Goal: Information Seeking & Learning: Learn about a topic

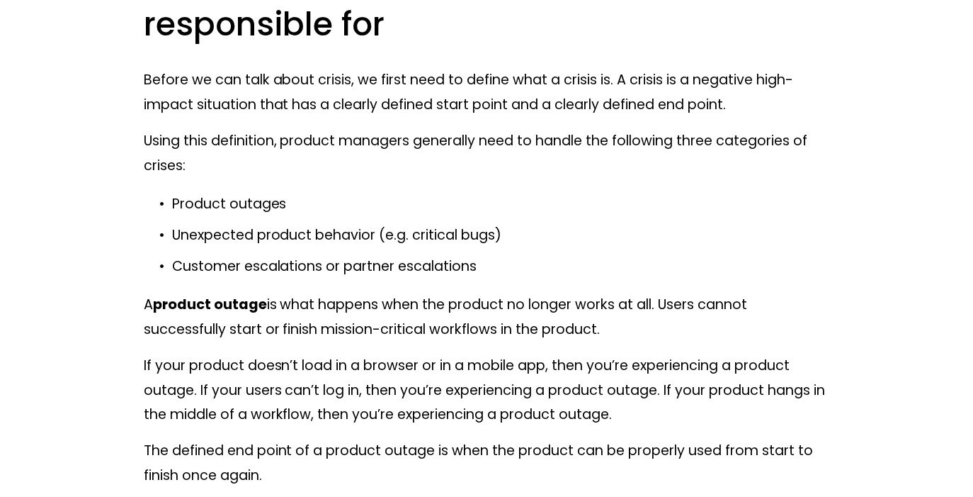
scroll to position [963, 0]
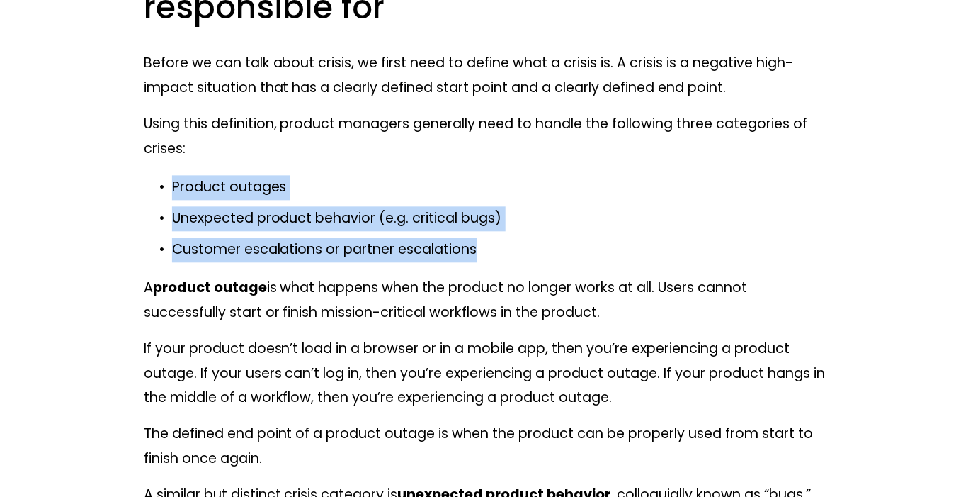
drag, startPoint x: 492, startPoint y: 252, endPoint x: 176, endPoint y: 171, distance: 326.1
click at [172, 189] on p "Product outages" at bounding box center [501, 187] width 658 height 25
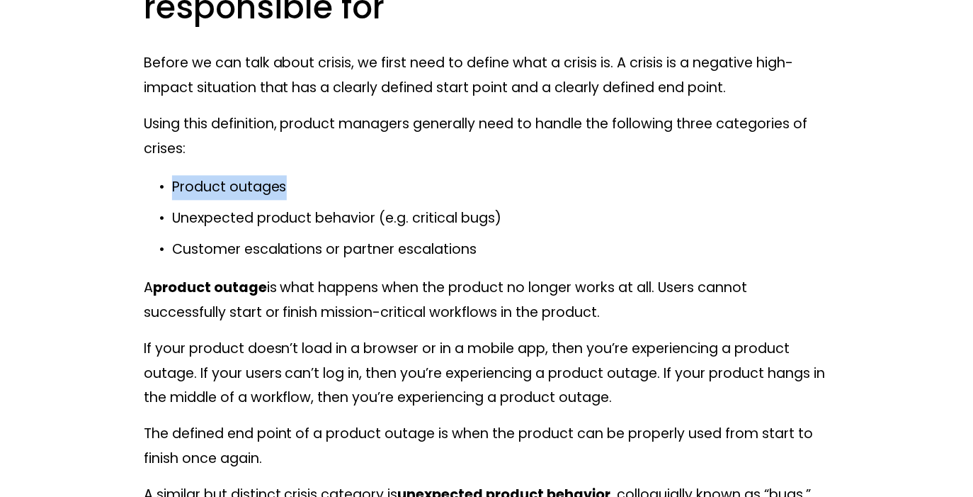
drag, startPoint x: 171, startPoint y: 189, endPoint x: 325, endPoint y: 191, distance: 154.4
click at [325, 191] on p "Product outages" at bounding box center [501, 187] width 658 height 25
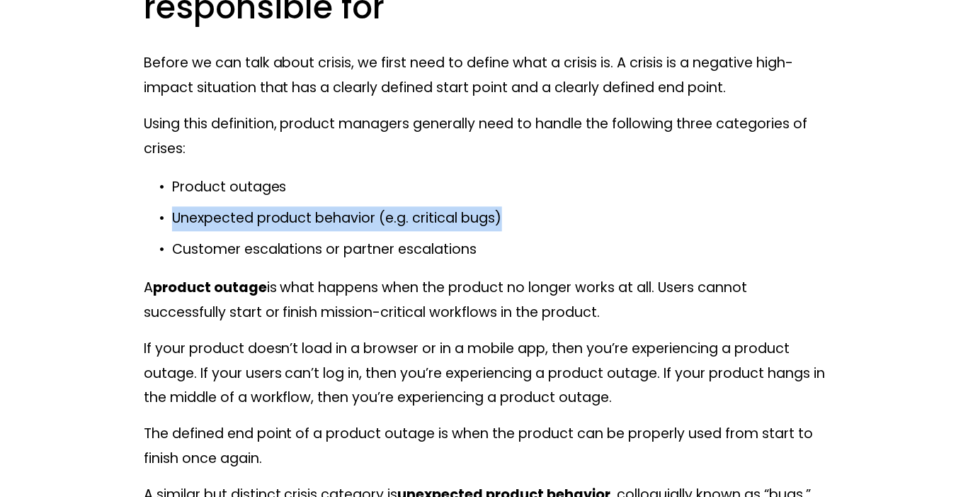
drag, startPoint x: 521, startPoint y: 212, endPoint x: 166, endPoint y: 217, distance: 354.9
click at [172, 217] on p "Unexpected product behavior (e.g. critical bugs)" at bounding box center [501, 218] width 658 height 25
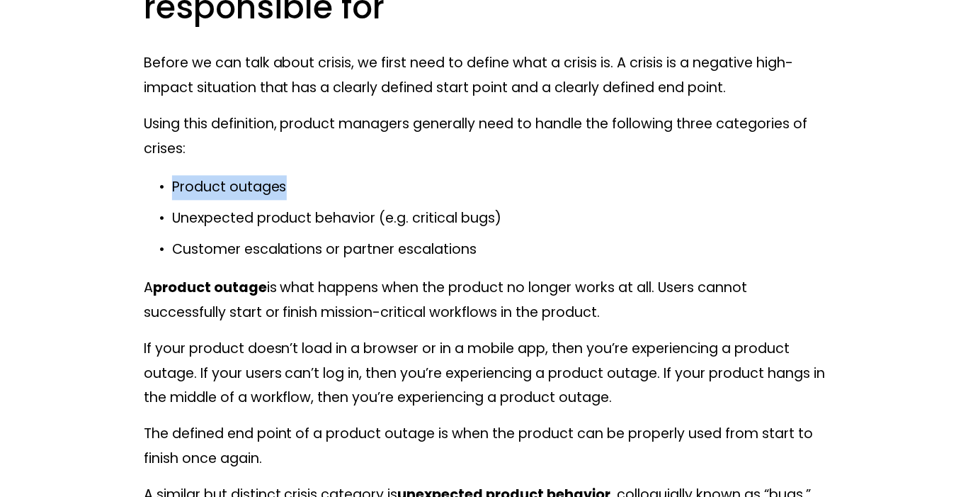
drag, startPoint x: 304, startPoint y: 180, endPoint x: 169, endPoint y: 181, distance: 134.6
click at [172, 181] on p "Product outages" at bounding box center [501, 187] width 658 height 25
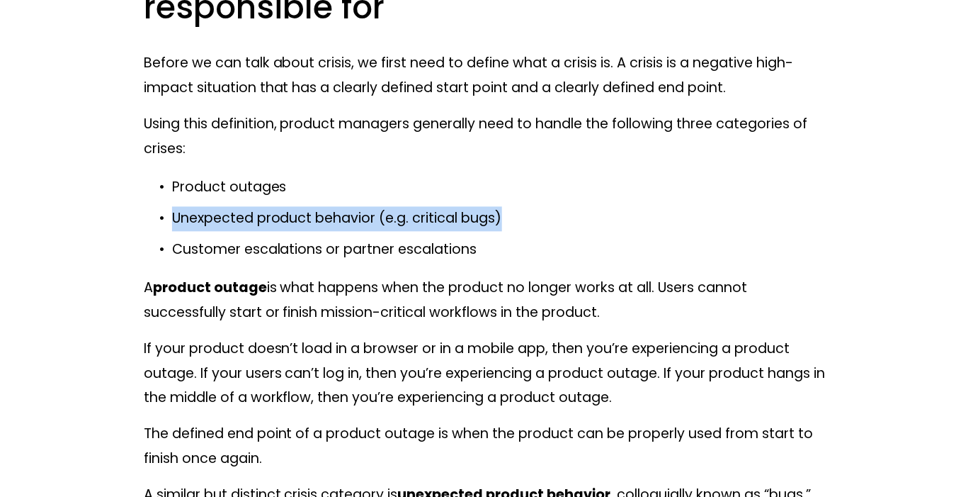
drag, startPoint x: 523, startPoint y: 208, endPoint x: 92, endPoint y: 207, distance: 430.7
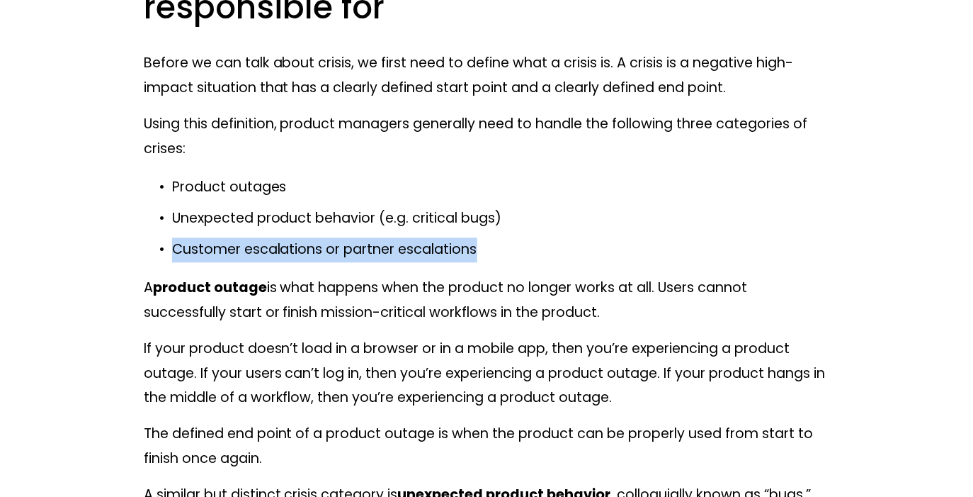
drag, startPoint x: 171, startPoint y: 252, endPoint x: 493, endPoint y: 254, distance: 321.6
click at [494, 254] on p "Customer escalations or partner escalations" at bounding box center [501, 249] width 658 height 25
click at [493, 254] on p "Customer escalations or partner escalations" at bounding box center [501, 249] width 658 height 25
drag, startPoint x: 493, startPoint y: 254, endPoint x: 168, endPoint y: 249, distance: 325.2
click at [172, 249] on p "Customer escalations or partner escalations" at bounding box center [501, 249] width 658 height 25
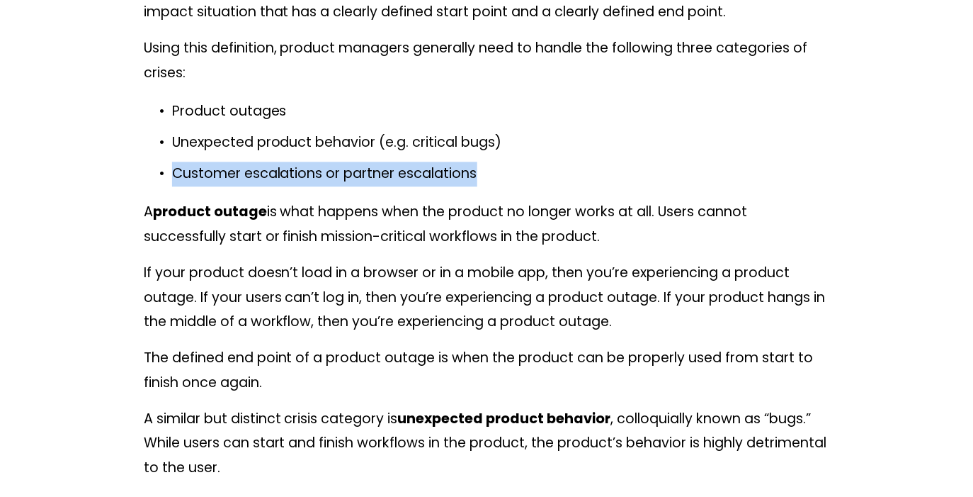
scroll to position [1041, 0]
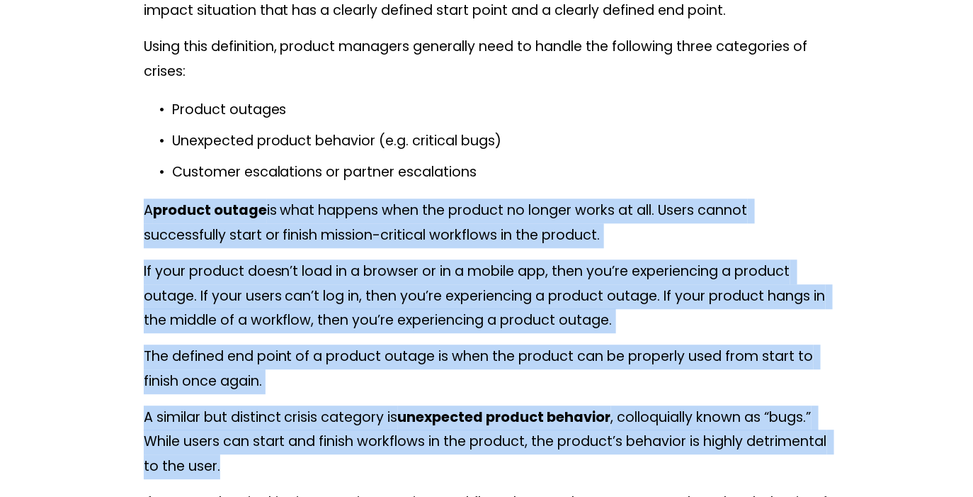
drag, startPoint x: 142, startPoint y: 211, endPoint x: 642, endPoint y: 460, distance: 558.8
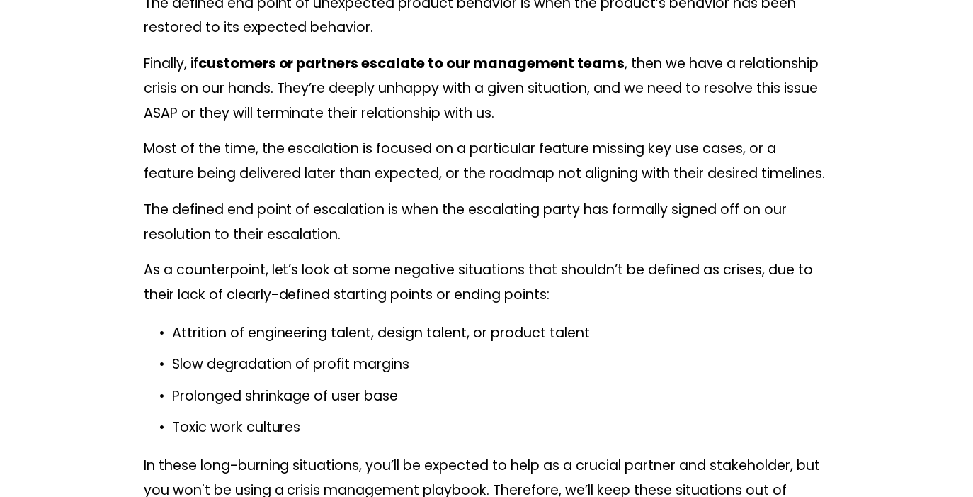
scroll to position [1820, 0]
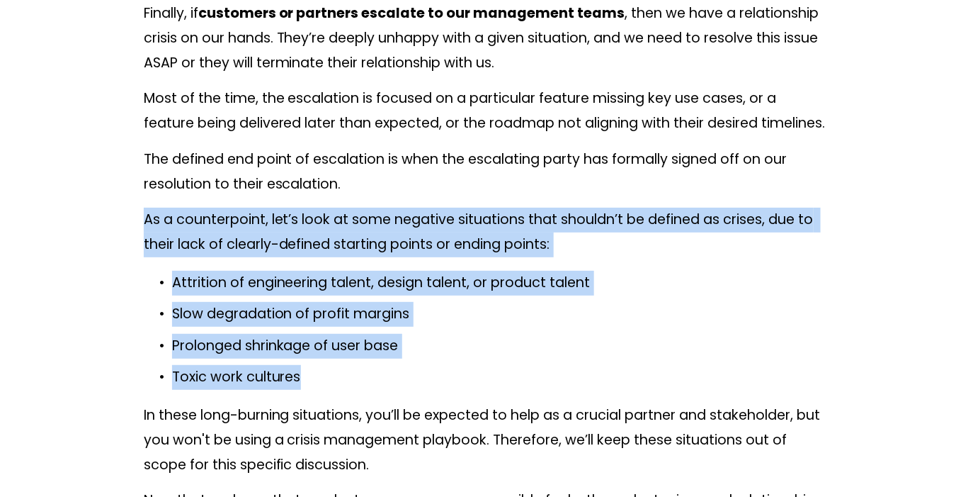
drag, startPoint x: 157, startPoint y: 206, endPoint x: 642, endPoint y: 368, distance: 511.6
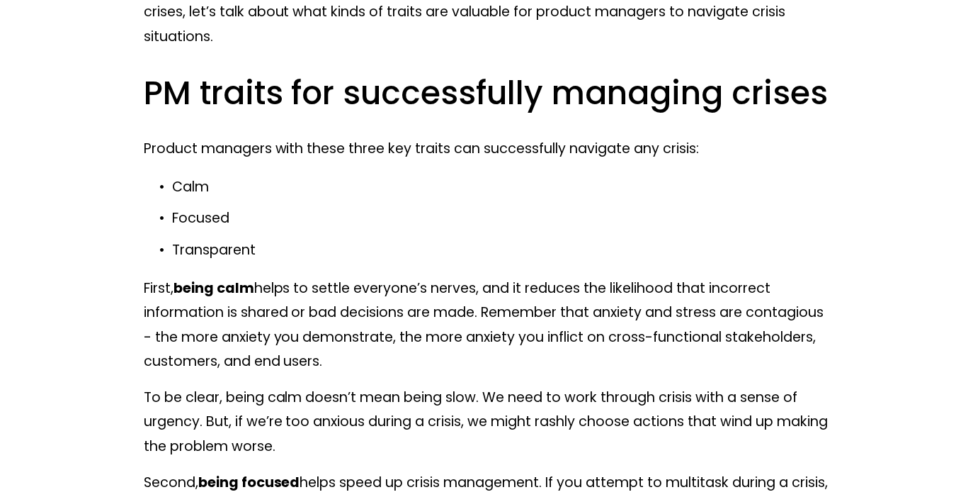
scroll to position [2338, 0]
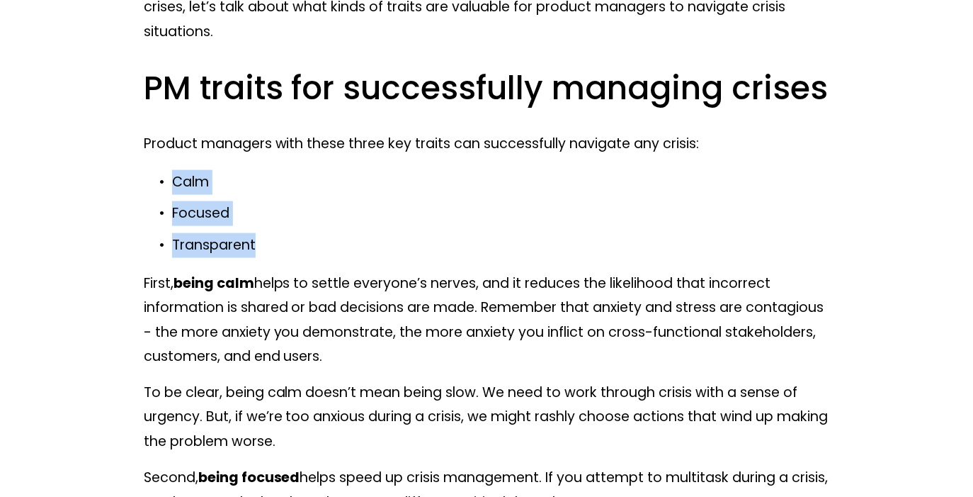
drag, startPoint x: 171, startPoint y: 183, endPoint x: 280, endPoint y: 237, distance: 122.6
click at [280, 237] on ul "Calm Focused Transparent" at bounding box center [487, 213] width 686 height 87
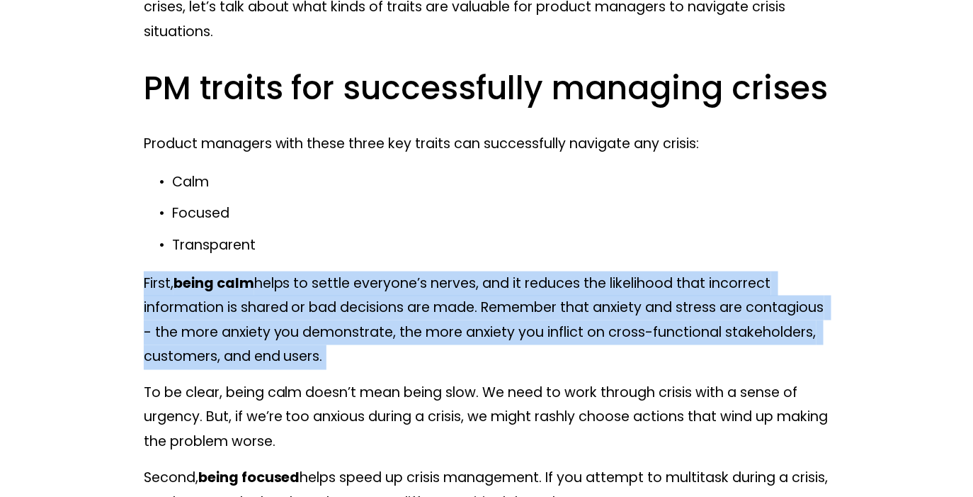
drag, startPoint x: 142, startPoint y: 280, endPoint x: 353, endPoint y: 369, distance: 228.9
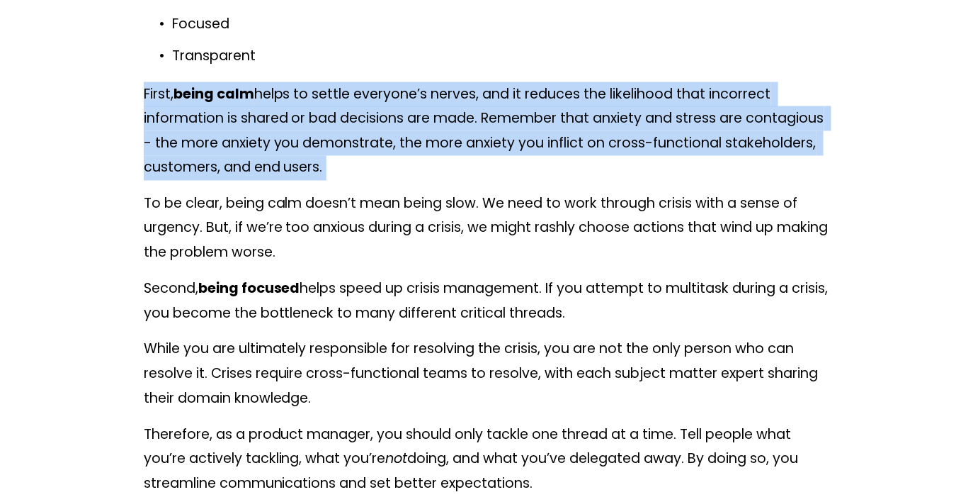
scroll to position [2543, 0]
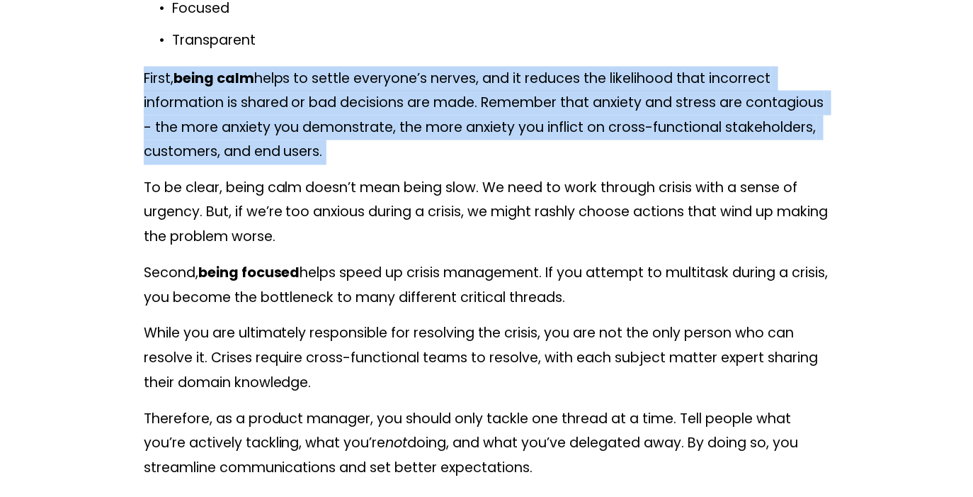
drag, startPoint x: 429, startPoint y: 277, endPoint x: 733, endPoint y: 295, distance: 304.4
click at [733, 295] on p "Second, being focused helps speed up crisis management. If you attempt to multi…" at bounding box center [487, 285] width 686 height 49
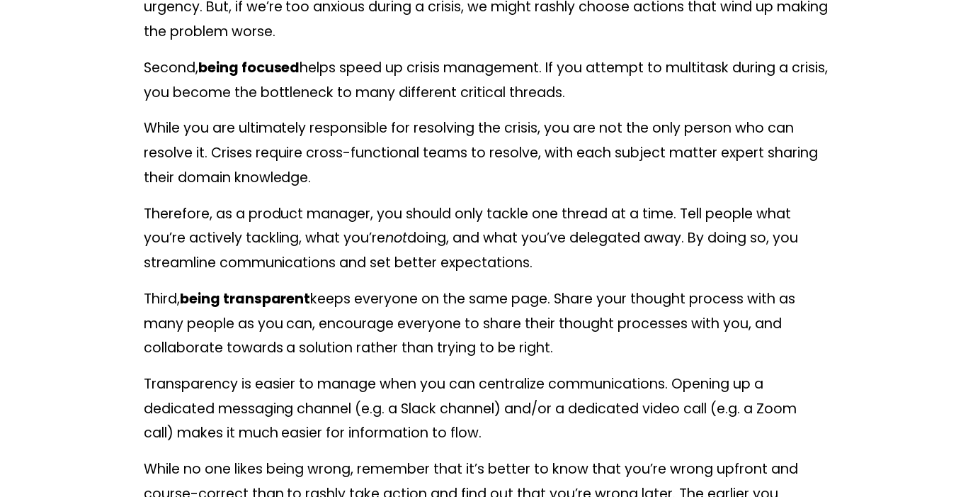
scroll to position [2758, 0]
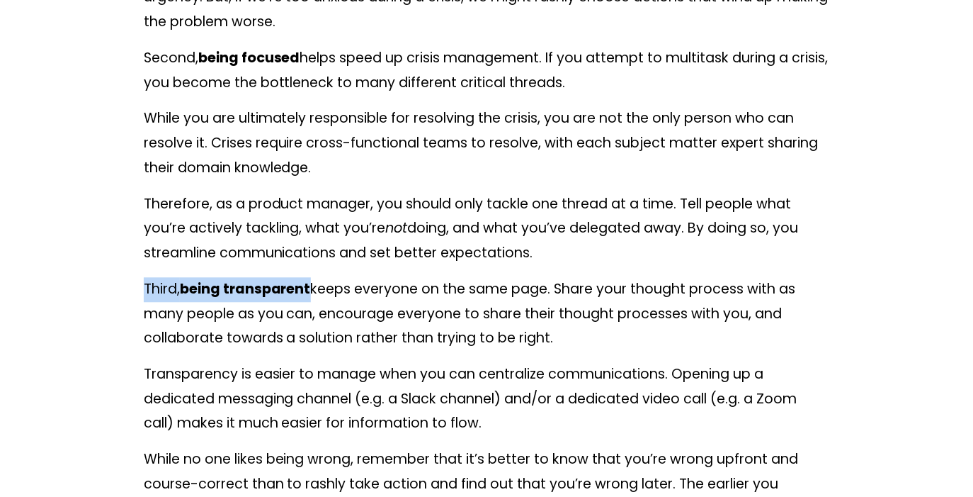
drag, startPoint x: 142, startPoint y: 285, endPoint x: 311, endPoint y: 282, distance: 169.3
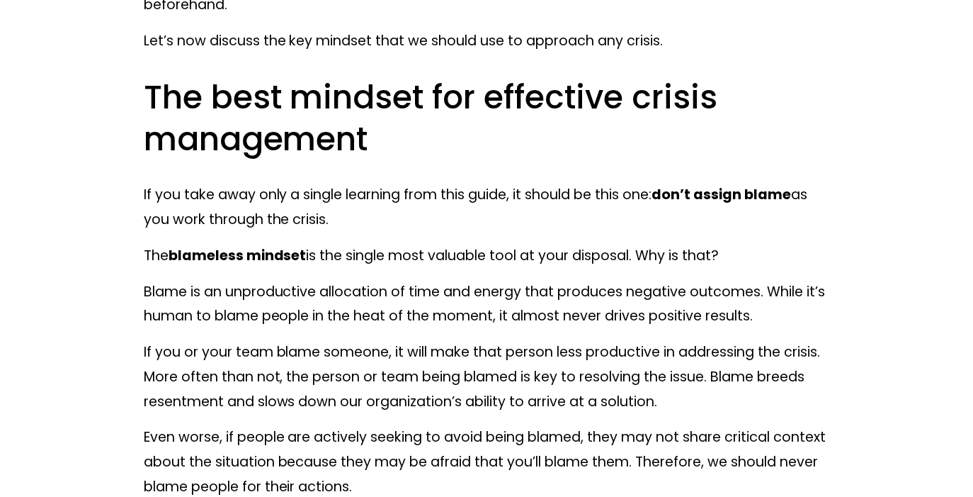
scroll to position [3967, 0]
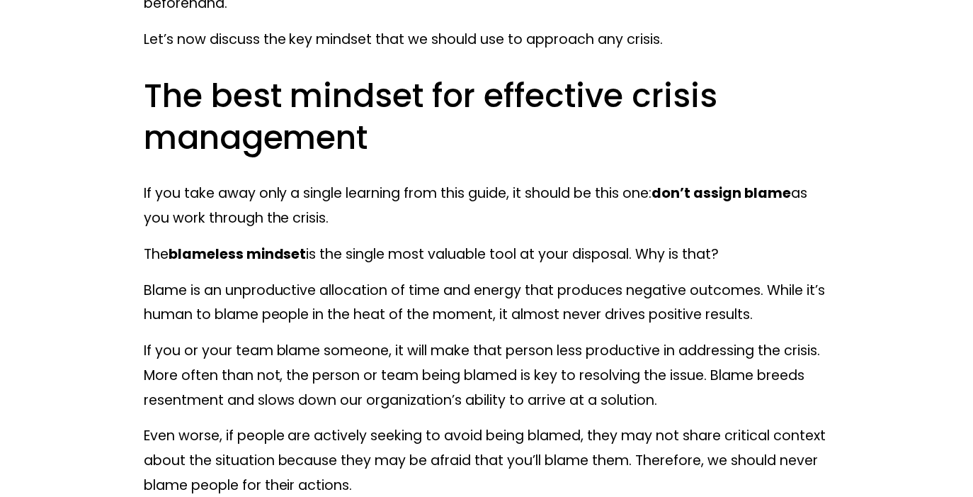
drag, startPoint x: 142, startPoint y: 252, endPoint x: 739, endPoint y: 264, distance: 597.2
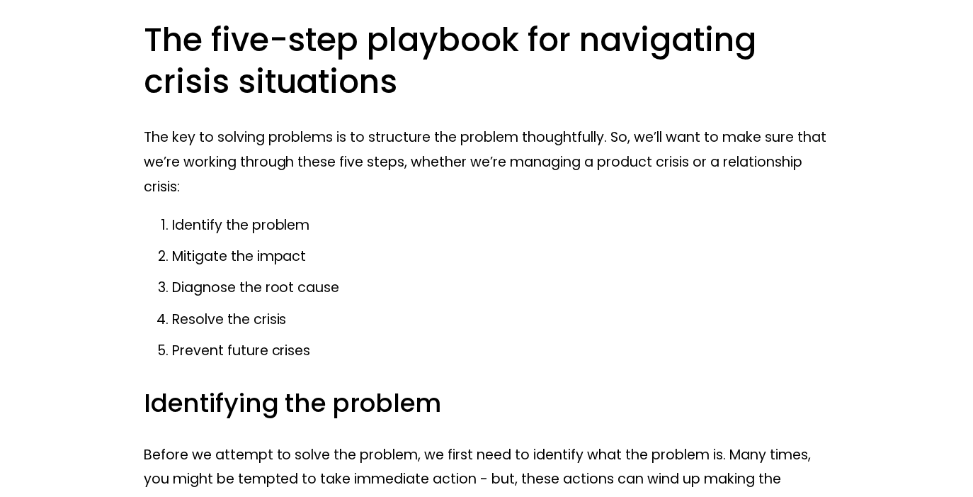
scroll to position [4902, 0]
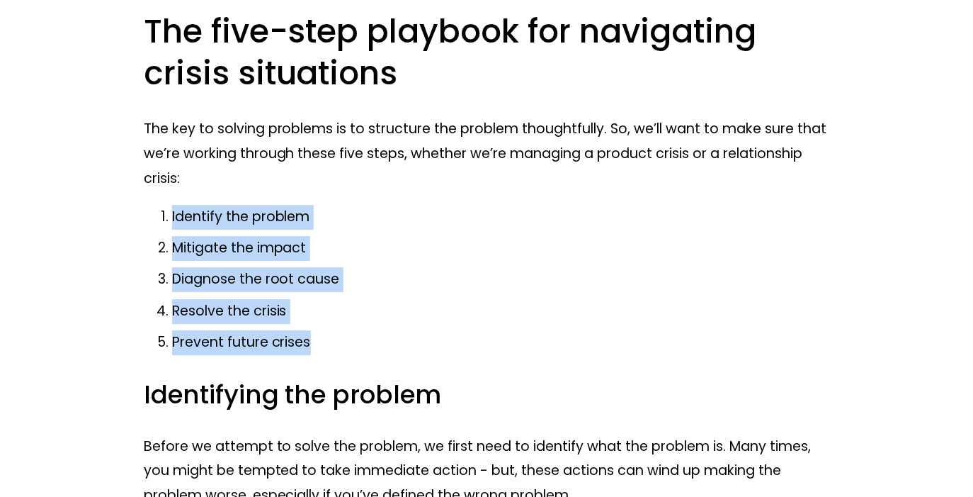
drag, startPoint x: 326, startPoint y: 341, endPoint x: 169, endPoint y: 203, distance: 209.3
click at [169, 205] on ol "Identify the problem Mitigate the impact Diagnose the root cause Resolve the cr…" at bounding box center [487, 280] width 686 height 150
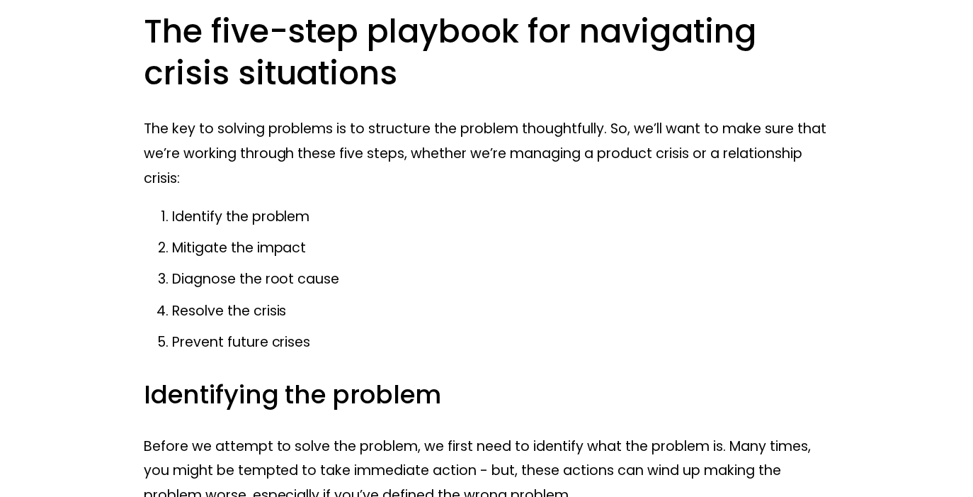
click at [354, 346] on p "Prevent future crises" at bounding box center [501, 342] width 658 height 25
drag, startPoint x: 312, startPoint y: 215, endPoint x: 115, endPoint y: 215, distance: 196.2
drag, startPoint x: 313, startPoint y: 252, endPoint x: 102, endPoint y: 253, distance: 211.1
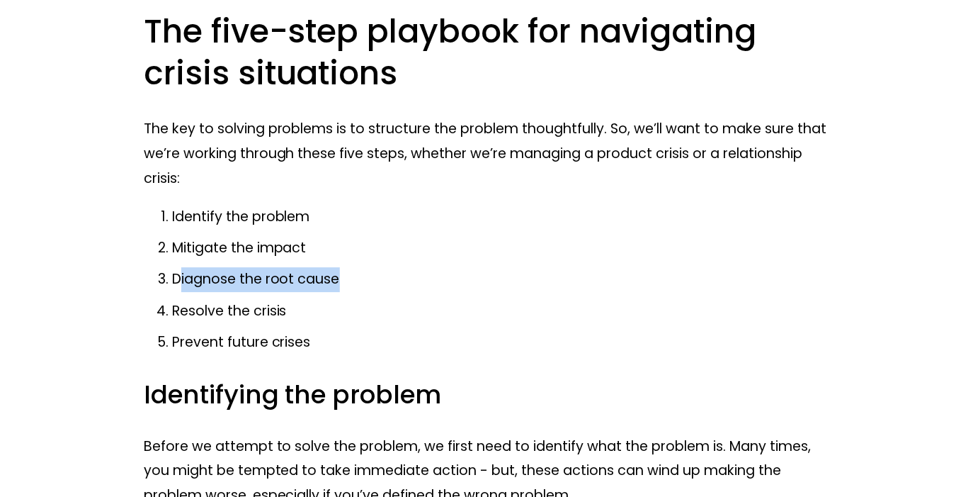
drag, startPoint x: 347, startPoint y: 277, endPoint x: 180, endPoint y: 268, distance: 167.4
click at [179, 268] on p "Diagnose the root cause" at bounding box center [501, 279] width 658 height 25
drag, startPoint x: 297, startPoint y: 312, endPoint x: 166, endPoint y: 281, distance: 134.0
click at [166, 281] on ol "Identify the problem Mitigate the impact Diagnose the root cause Resolve the cr…" at bounding box center [487, 280] width 686 height 150
click at [313, 305] on p "Resolve the crisis" at bounding box center [501, 311] width 658 height 25
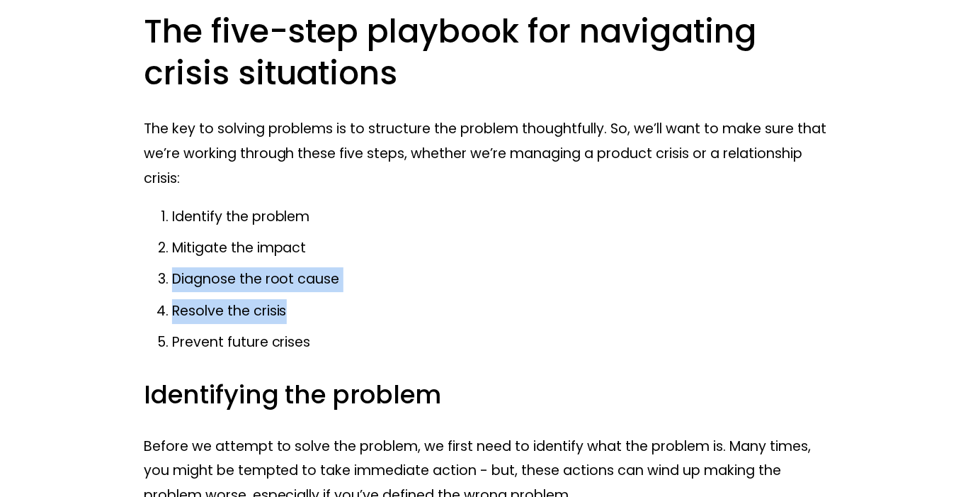
drag, startPoint x: 307, startPoint y: 309, endPoint x: 162, endPoint y: 276, distance: 148.1
click at [162, 276] on ol "Identify the problem Mitigate the impact Diagnose the root cause Resolve the cr…" at bounding box center [487, 280] width 686 height 150
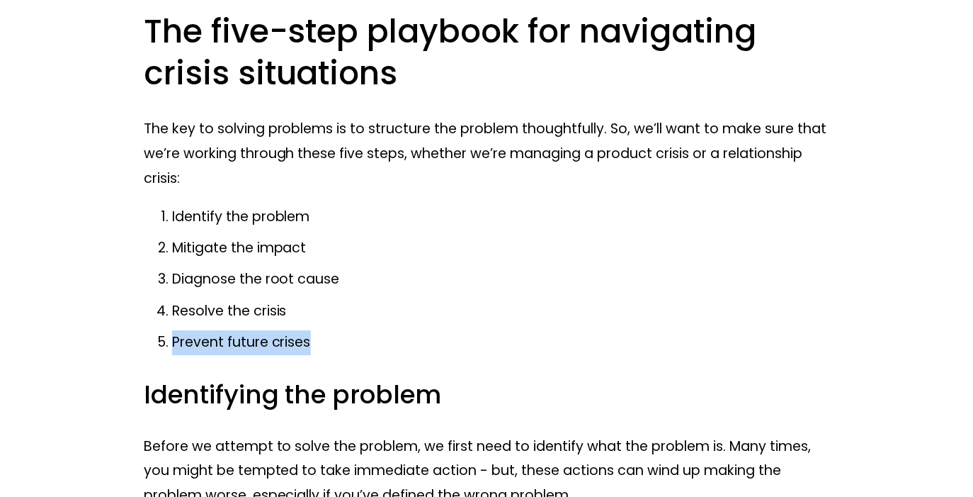
drag, startPoint x: 167, startPoint y: 342, endPoint x: 380, endPoint y: 351, distance: 212.7
click at [380, 351] on p "Prevent future crises" at bounding box center [501, 342] width 658 height 25
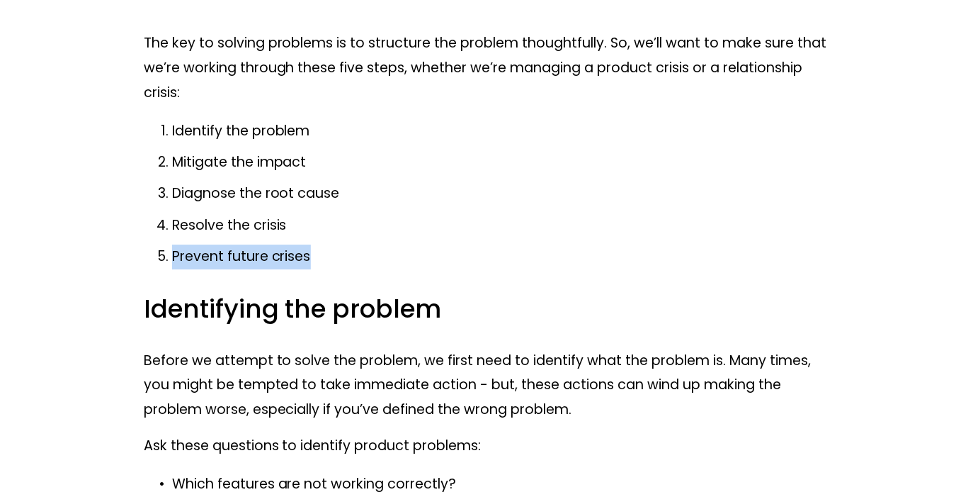
scroll to position [4994, 0]
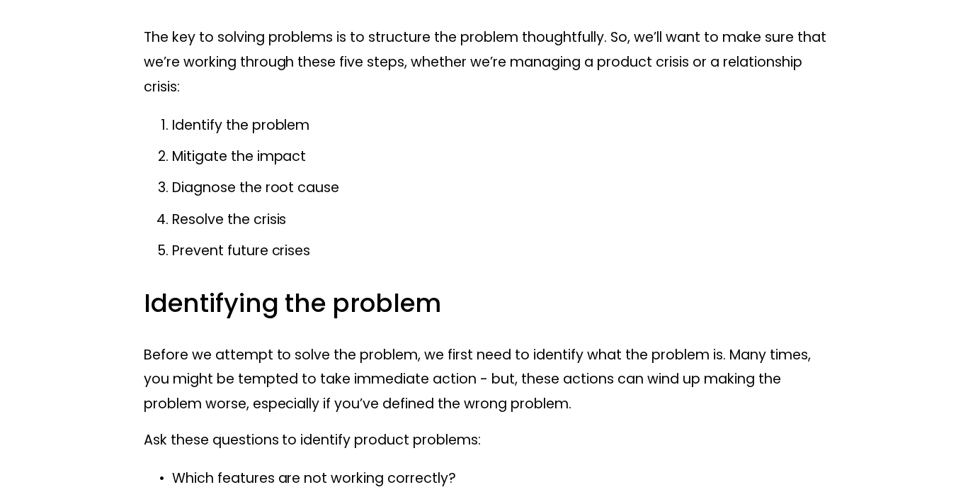
click at [334, 254] on p "Prevent future crises" at bounding box center [501, 251] width 658 height 25
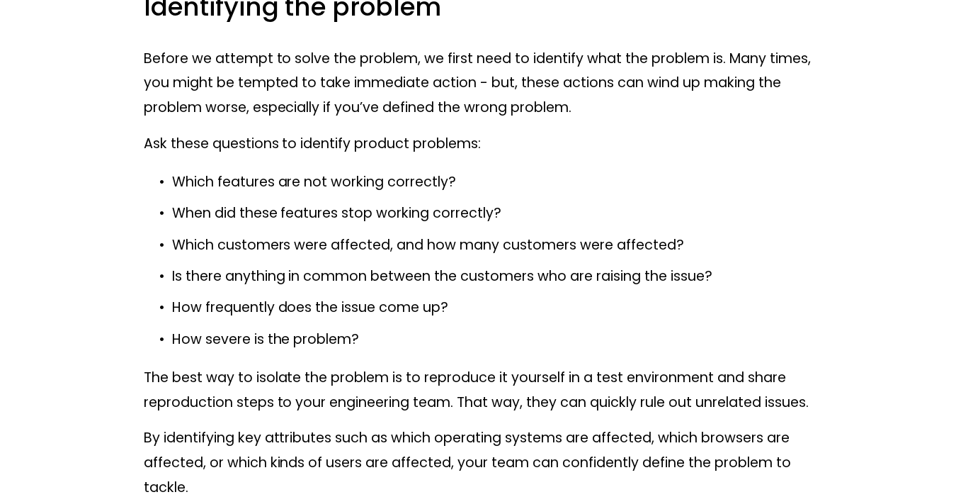
scroll to position [5291, 0]
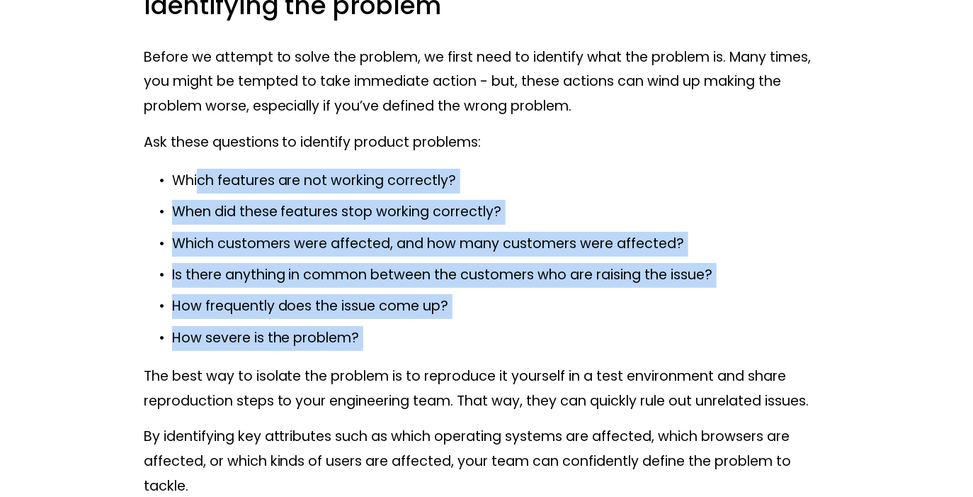
drag, startPoint x: 200, startPoint y: 175, endPoint x: 459, endPoint y: 358, distance: 316.6
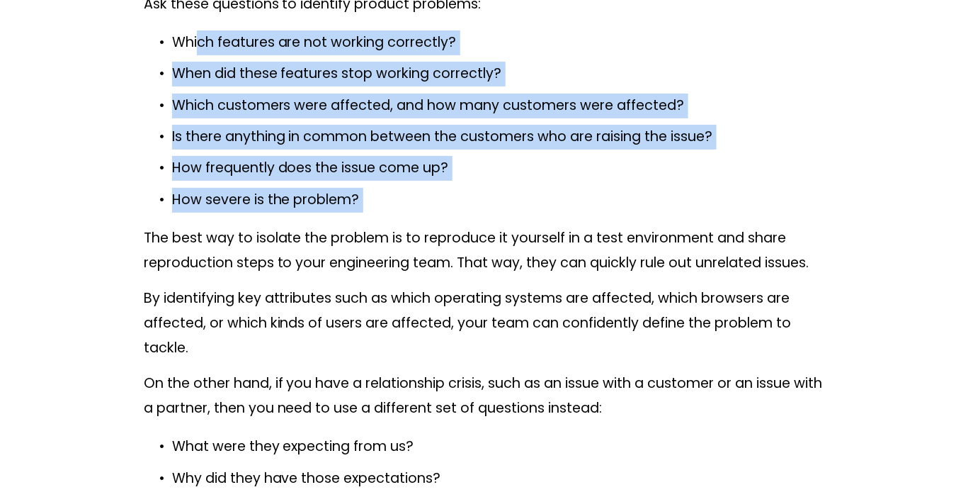
scroll to position [5424, 0]
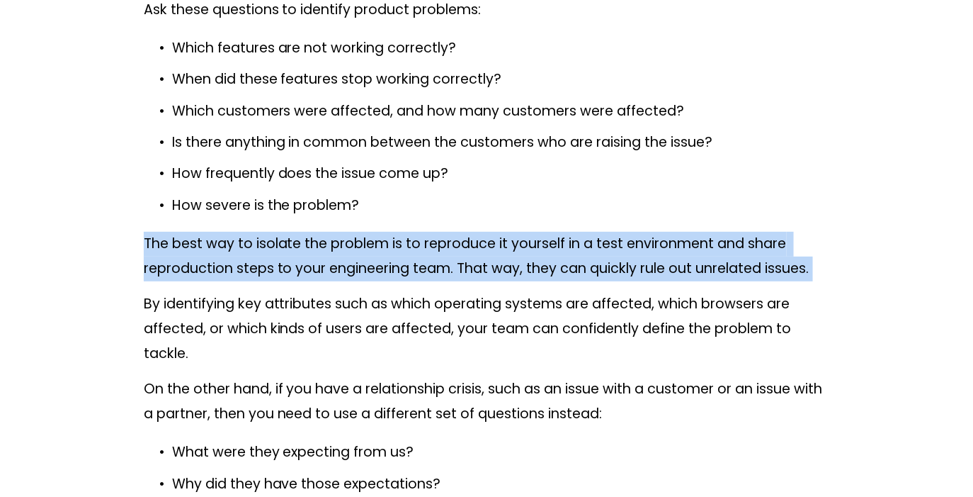
drag, startPoint x: 140, startPoint y: 242, endPoint x: 791, endPoint y: 283, distance: 652.9
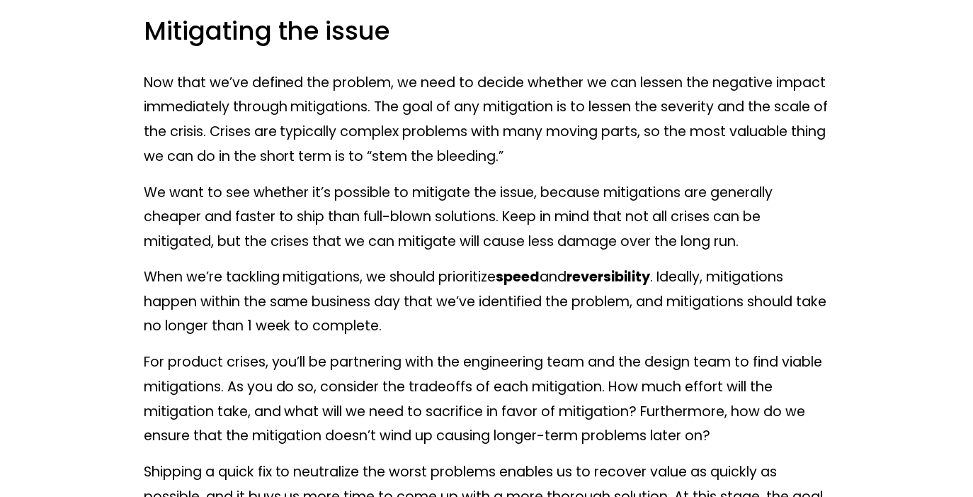
scroll to position [5995, 0]
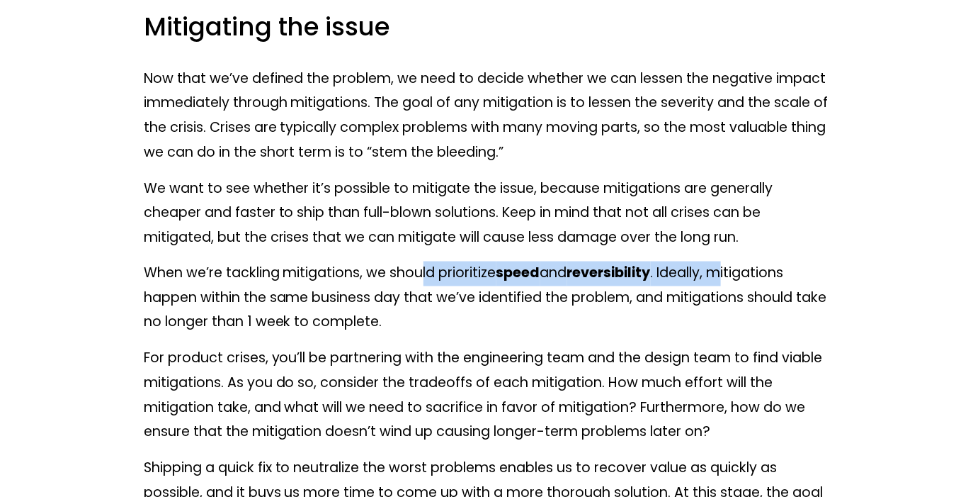
drag, startPoint x: 425, startPoint y: 266, endPoint x: 735, endPoint y: 284, distance: 310.0
click at [735, 284] on p "When we’re tackling mitigations, we should prioritize speed and reversibility .…" at bounding box center [487, 298] width 686 height 74
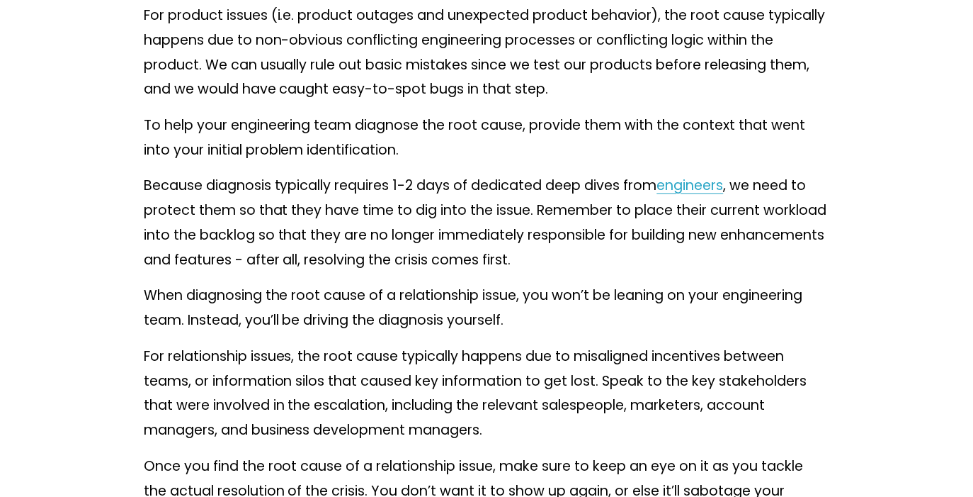
scroll to position [8028, 0]
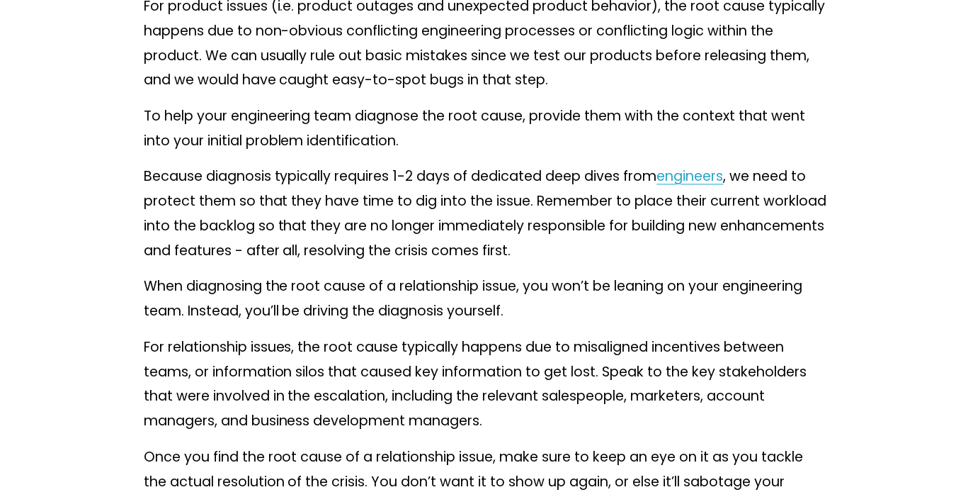
click at [545, 312] on p "When diagnosing the root cause of a relationship issue, you won’t be leaning on…" at bounding box center [487, 299] width 686 height 49
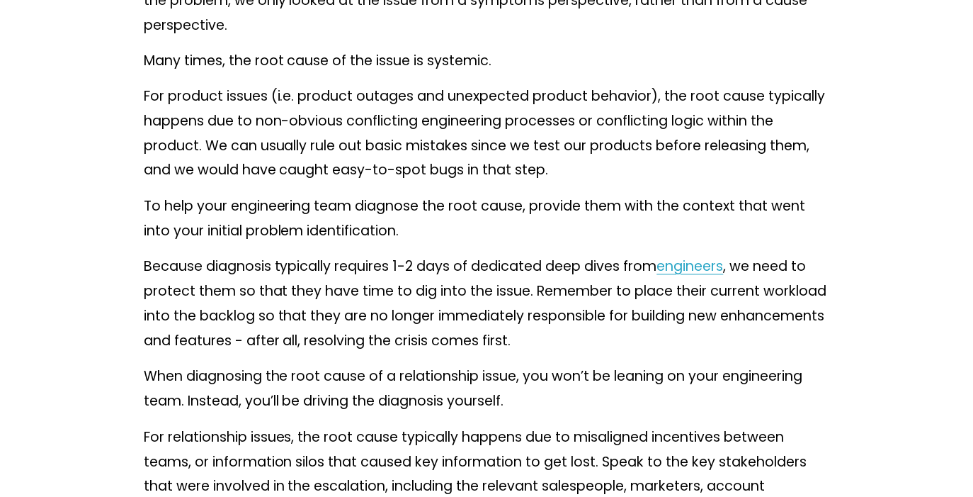
scroll to position [7933, 0]
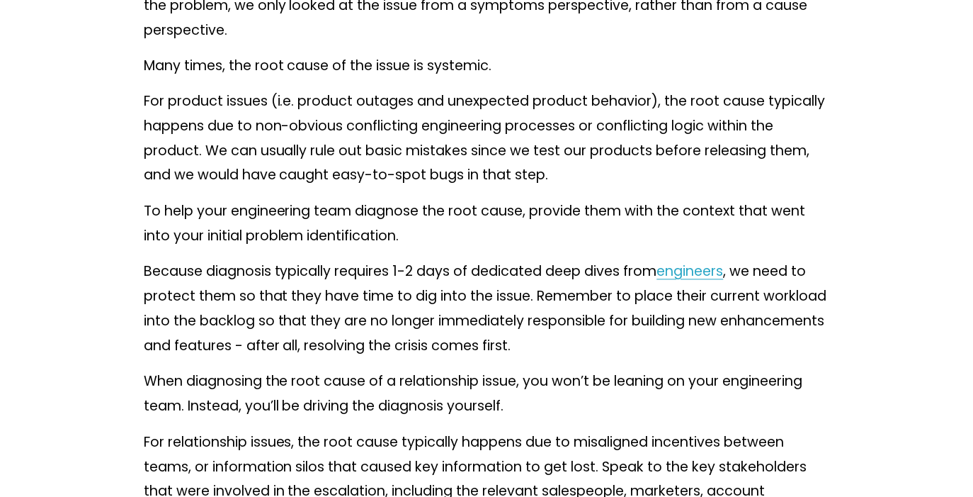
drag, startPoint x: 363, startPoint y: 279, endPoint x: 453, endPoint y: 358, distance: 119.9
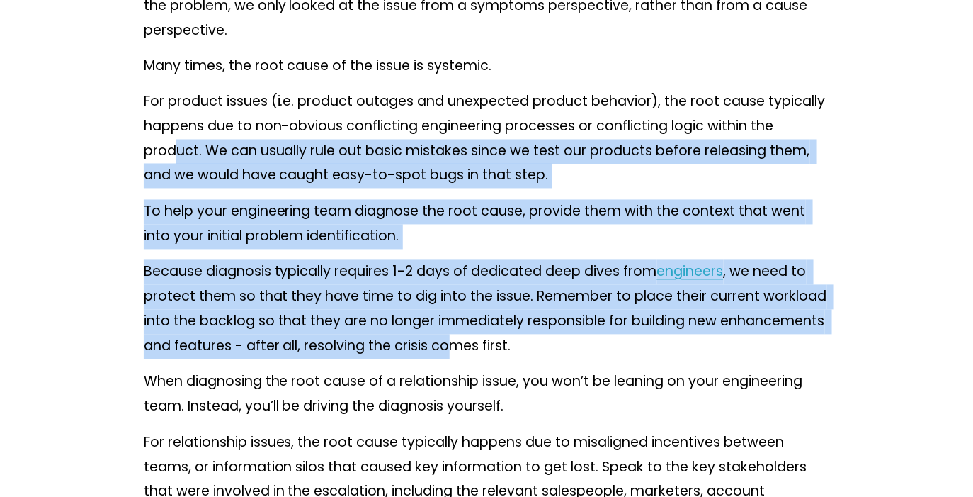
drag, startPoint x: 453, startPoint y: 358, endPoint x: 174, endPoint y: 157, distance: 344.0
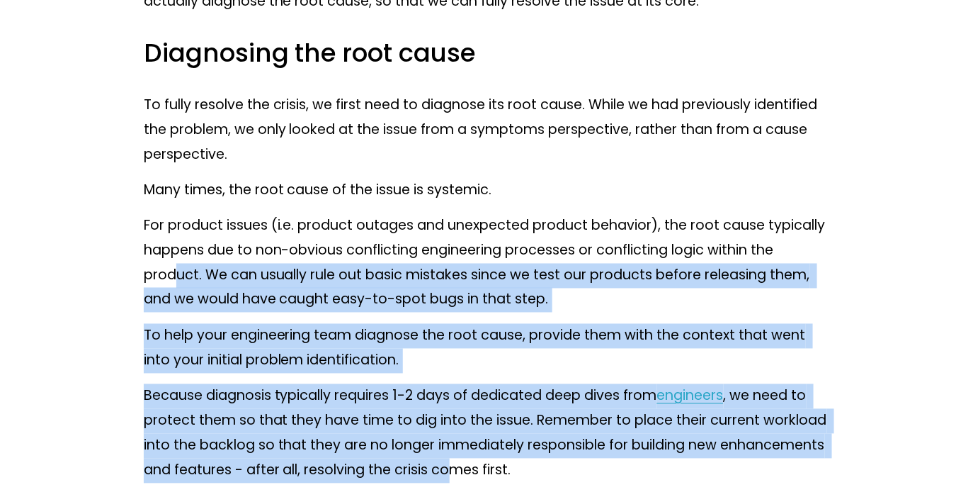
scroll to position [7808, 0]
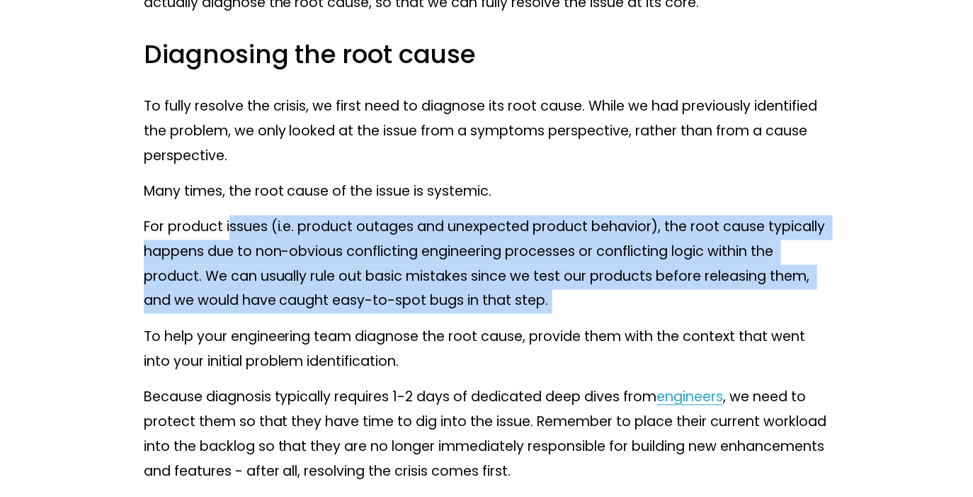
drag, startPoint x: 228, startPoint y: 236, endPoint x: 250, endPoint y: 324, distance: 90.5
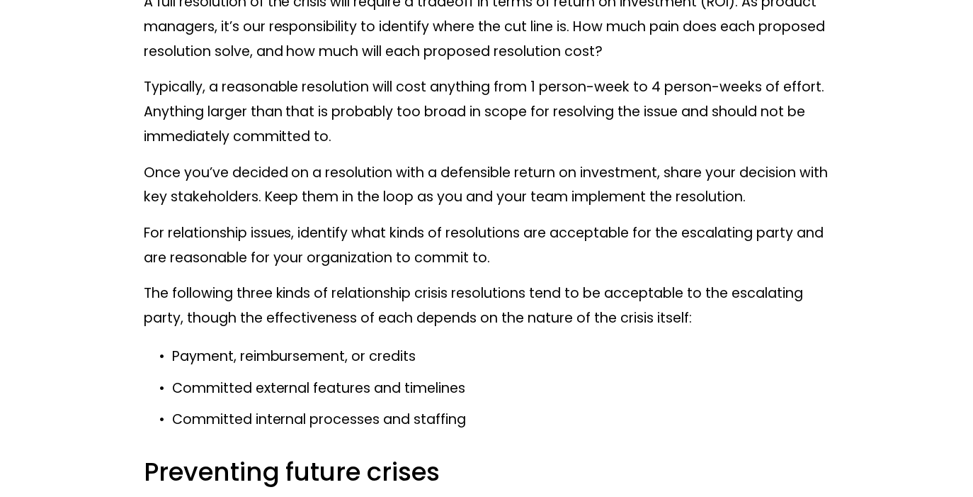
scroll to position [8810, 0]
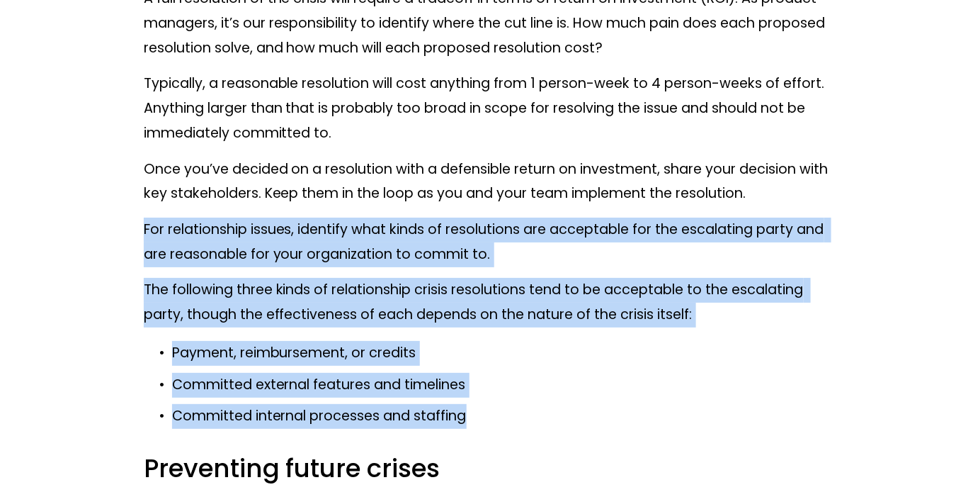
drag, startPoint x: 140, startPoint y: 223, endPoint x: 499, endPoint y: 421, distance: 409.6
click at [499, 421] on p "Committed internal processes and staffing" at bounding box center [501, 416] width 658 height 25
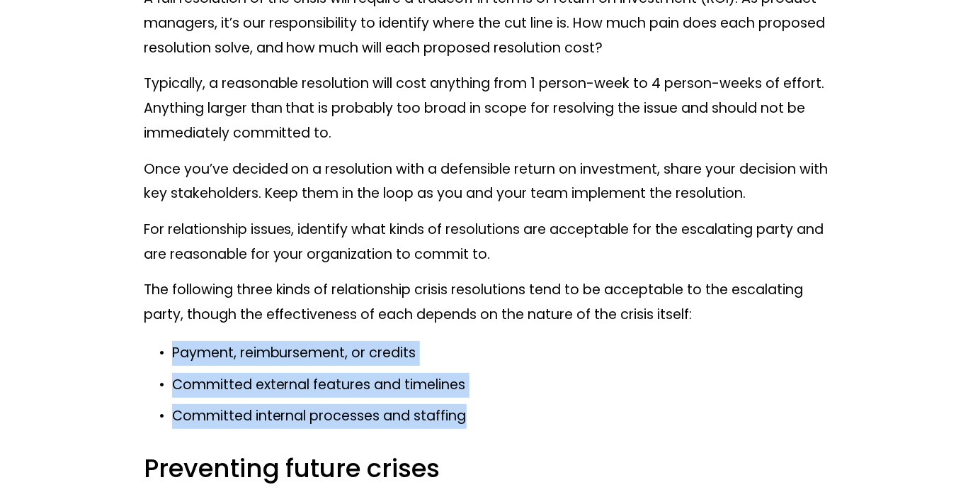
drag, startPoint x: 499, startPoint y: 421, endPoint x: 138, endPoint y: 339, distance: 369.9
click at [393, 394] on p "Committed external features and timelines" at bounding box center [501, 385] width 658 height 25
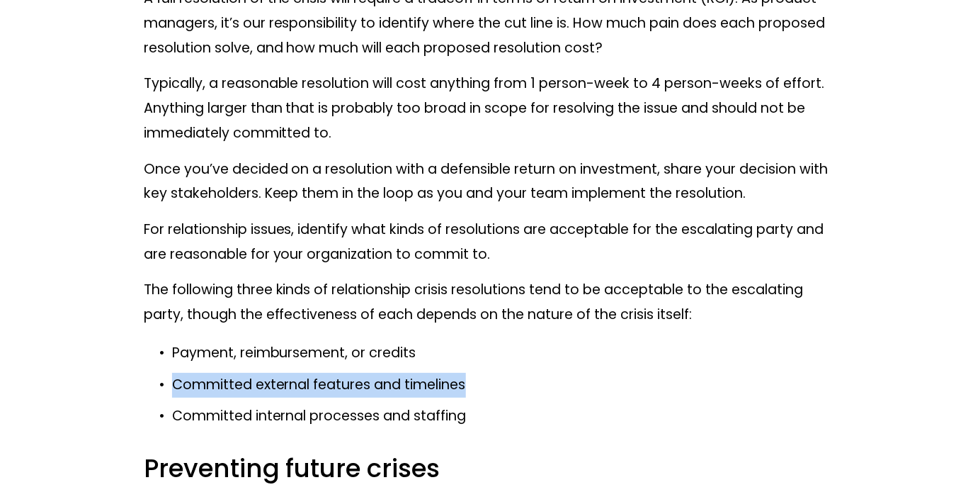
drag, startPoint x: 480, startPoint y: 392, endPoint x: 145, endPoint y: 390, distance: 334.3
click at [172, 390] on p "Committed external features and timelines" at bounding box center [501, 385] width 658 height 25
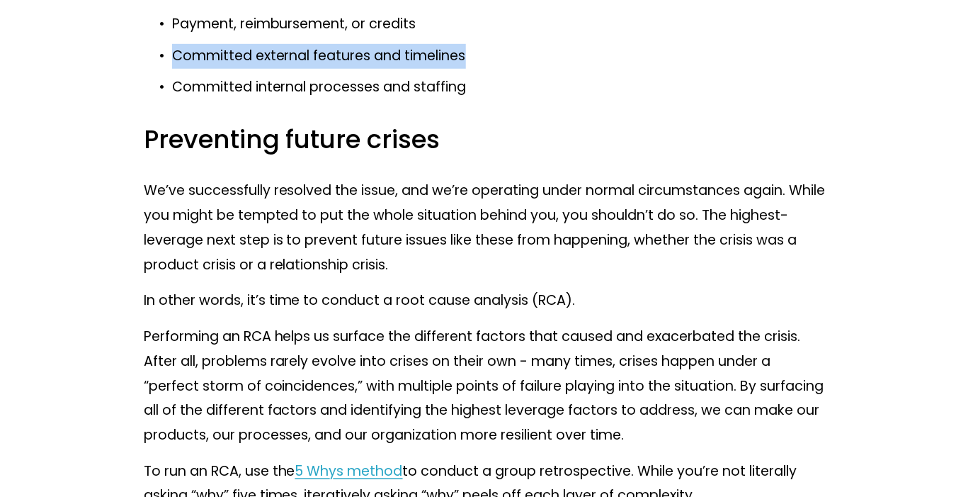
scroll to position [9137, 0]
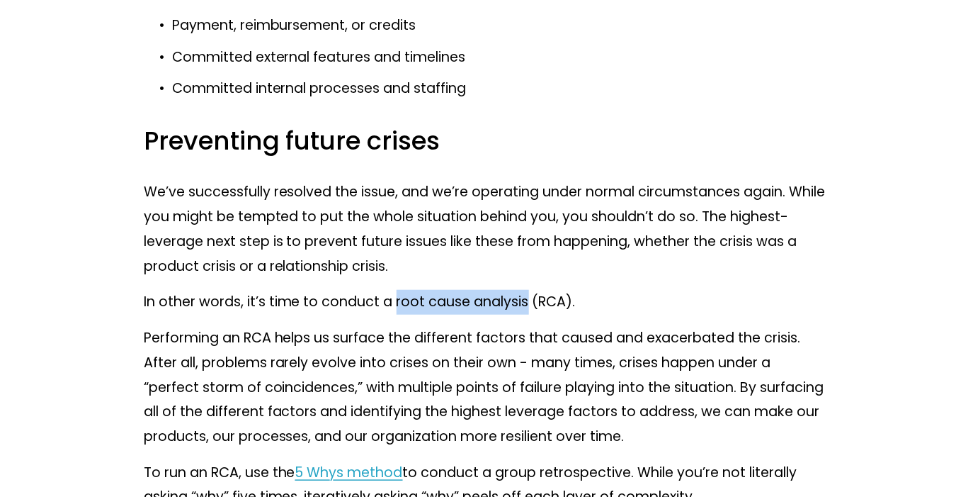
drag, startPoint x: 393, startPoint y: 302, endPoint x: 528, endPoint y: 305, distance: 134.6
click at [528, 305] on p "In other words, it’s time to conduct a root cause analysis (RCA)." at bounding box center [487, 302] width 686 height 25
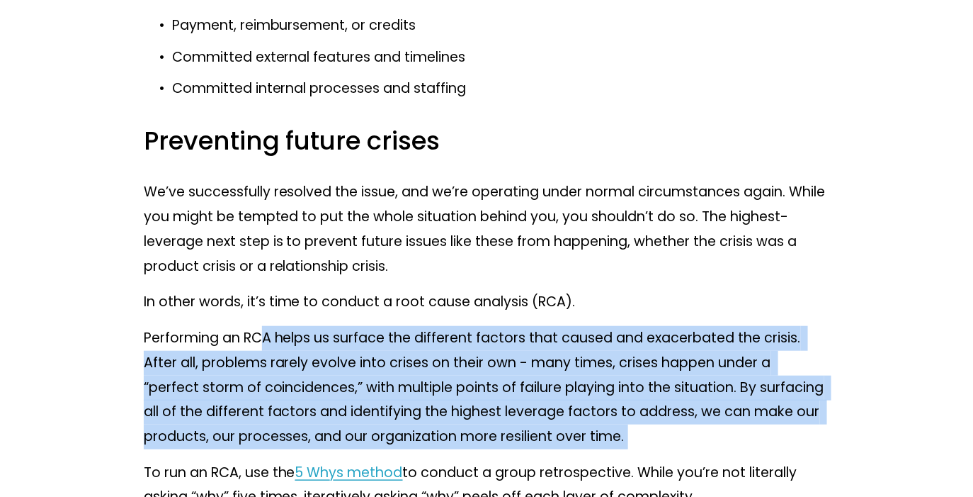
drag, startPoint x: 260, startPoint y: 339, endPoint x: 469, endPoint y: 454, distance: 238.7
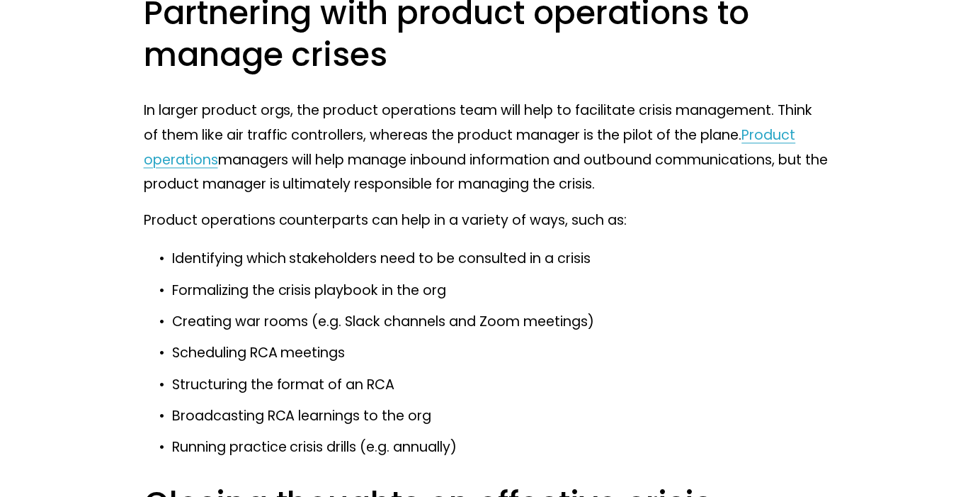
scroll to position [11687, 0]
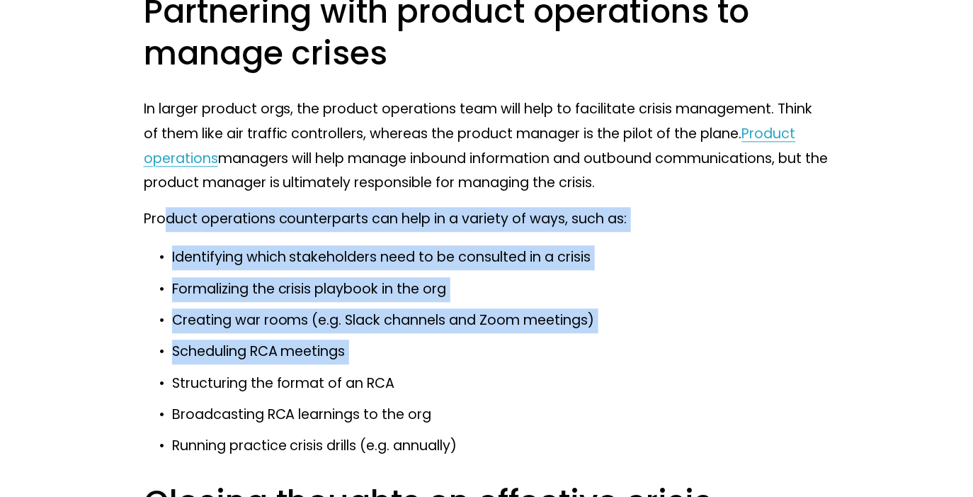
drag, startPoint x: 165, startPoint y: 213, endPoint x: 356, endPoint y: 366, distance: 244.4
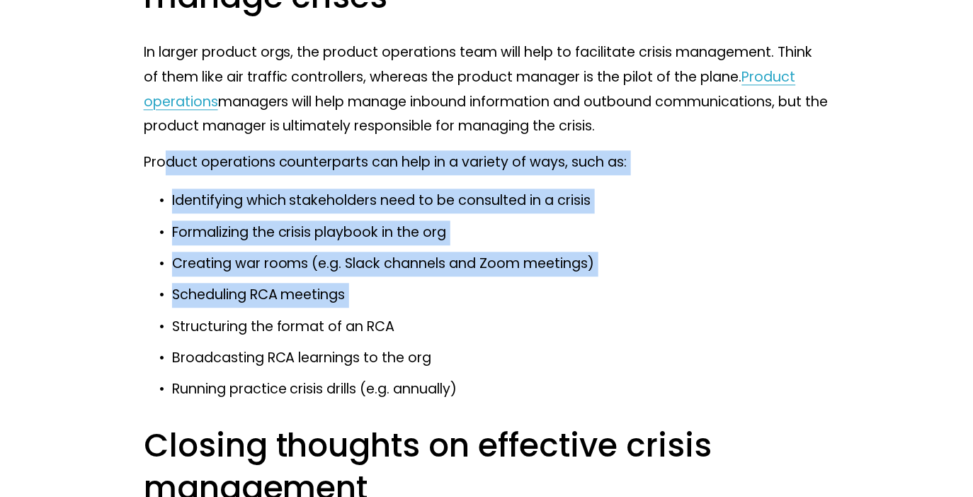
scroll to position [11679, 0]
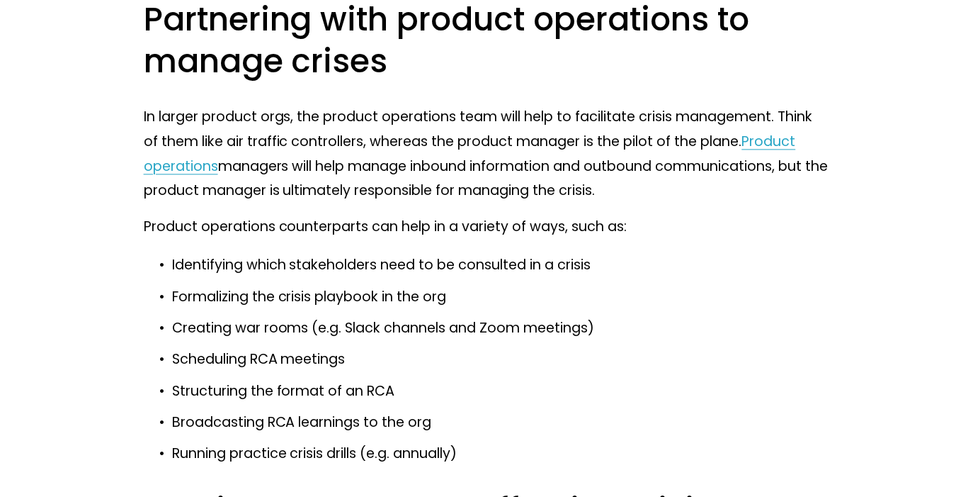
click at [477, 449] on p "Running practice crisis drills (e.g. annually)" at bounding box center [501, 453] width 658 height 25
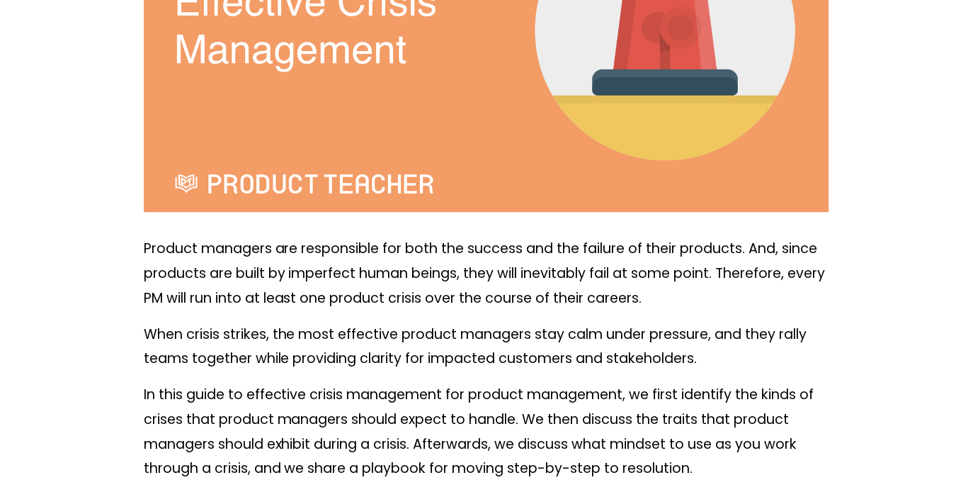
scroll to position [0, 0]
